Goal: Transaction & Acquisition: Purchase product/service

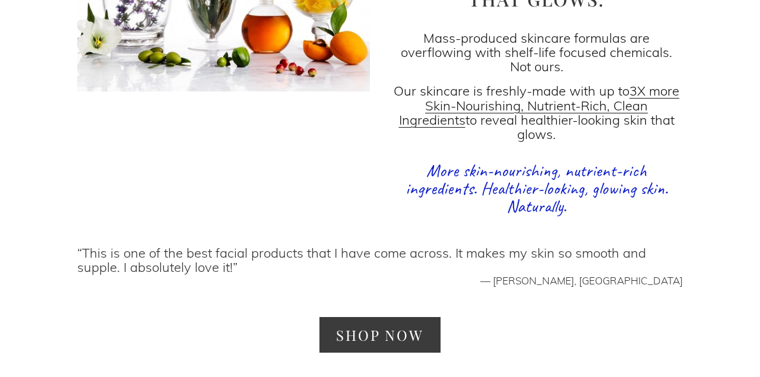
scroll to position [1732, 0]
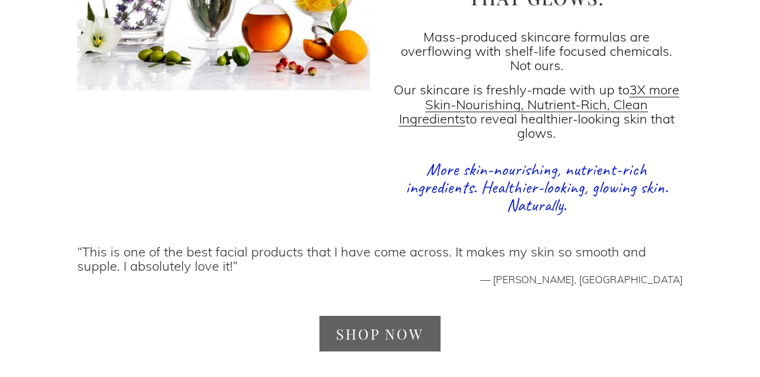
click at [387, 316] on link "SHOP NOW" at bounding box center [380, 333] width 121 height 35
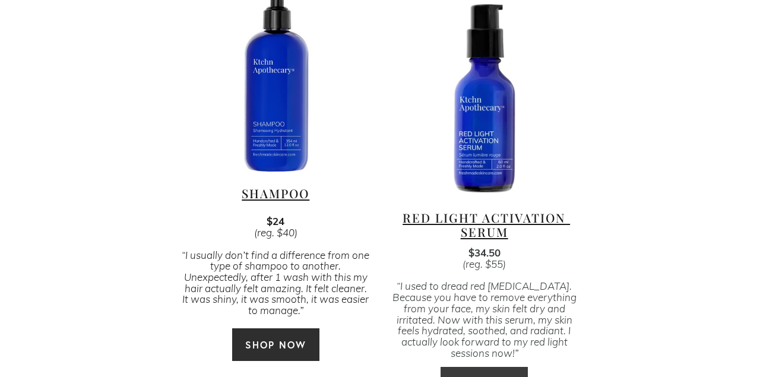
scroll to position [2640, 0]
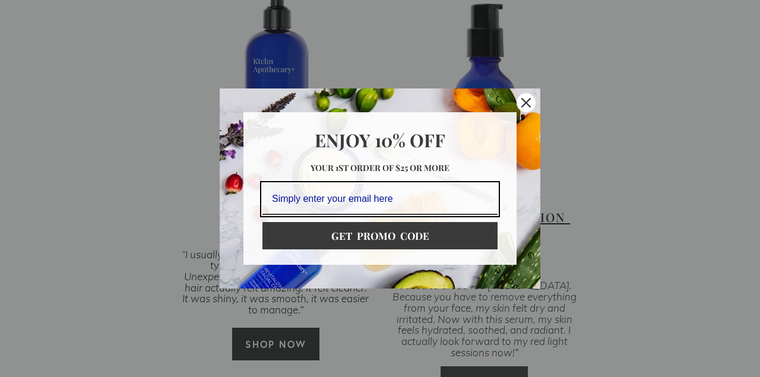
click at [395, 211] on input "Email field" at bounding box center [379, 199] width 235 height 31
paste input "healingfrequencycenter@gmail.com"
type input "healingfrequencycenter@gmail.com"
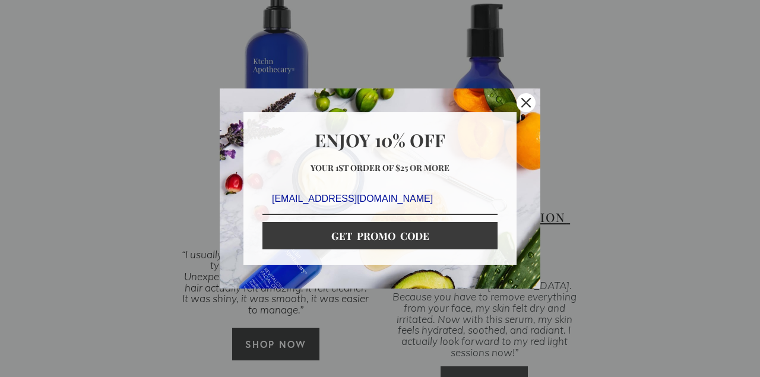
click at [438, 234] on button "GET PROMO CODE" at bounding box center [379, 235] width 235 height 27
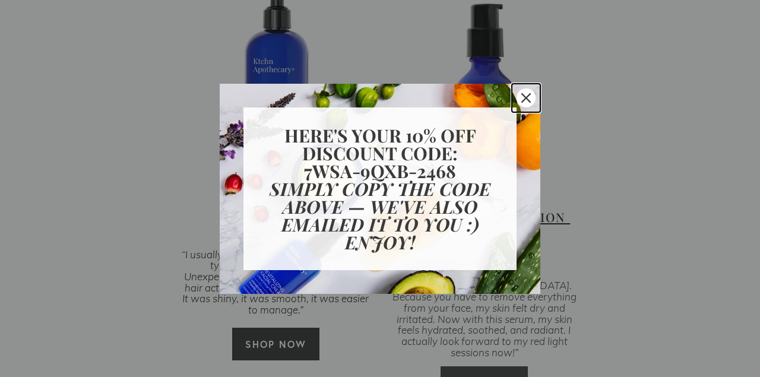
click at [526, 101] on icon "close icon" at bounding box center [526, 98] width 10 height 10
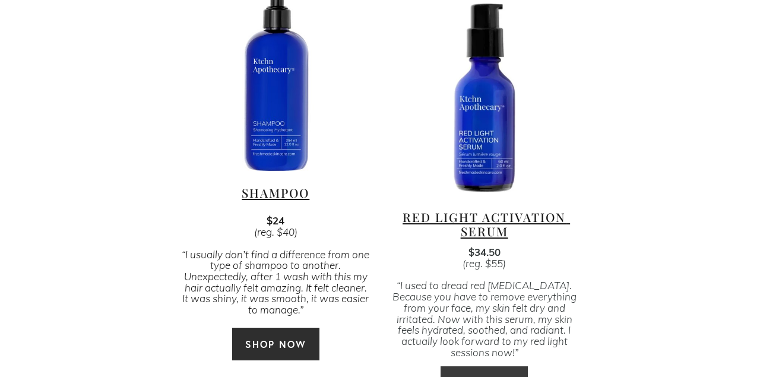
click at [508, 366] on link "SHOP NOW" at bounding box center [484, 383] width 88 height 34
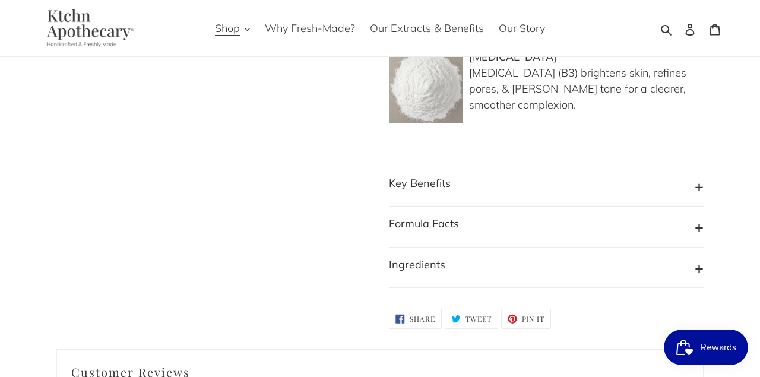
scroll to position [1000, 0]
